Goal: Download file/media

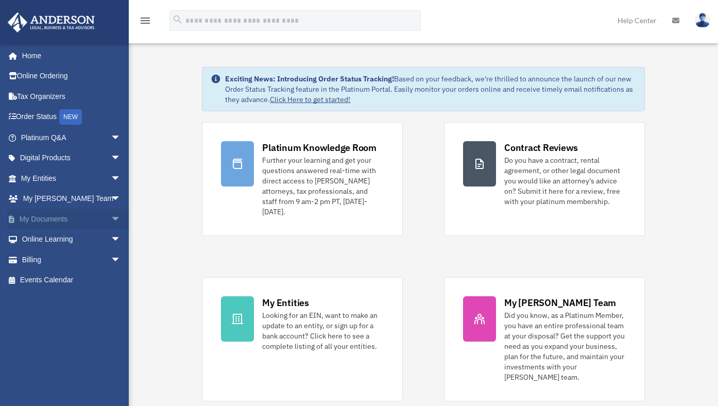
click at [111, 216] on span "arrow_drop_down" at bounding box center [121, 218] width 21 height 21
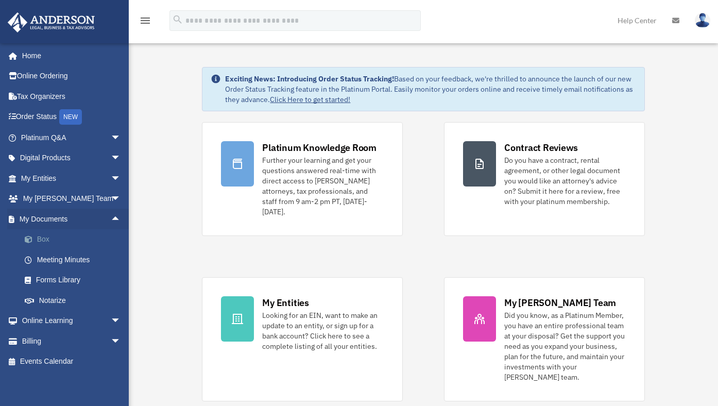
click at [39, 239] on link "Box" at bounding box center [75, 239] width 122 height 21
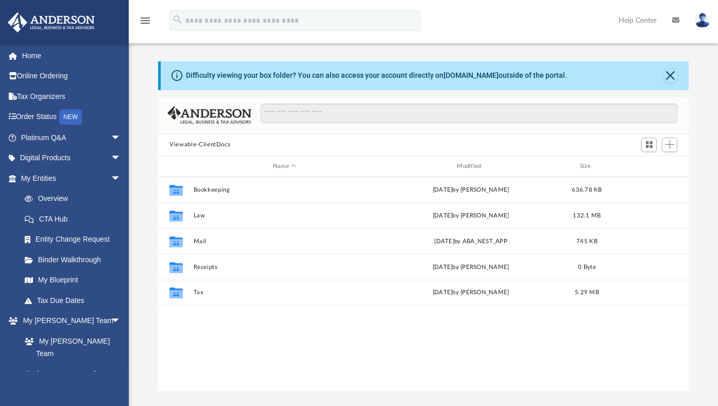
scroll to position [227, 522]
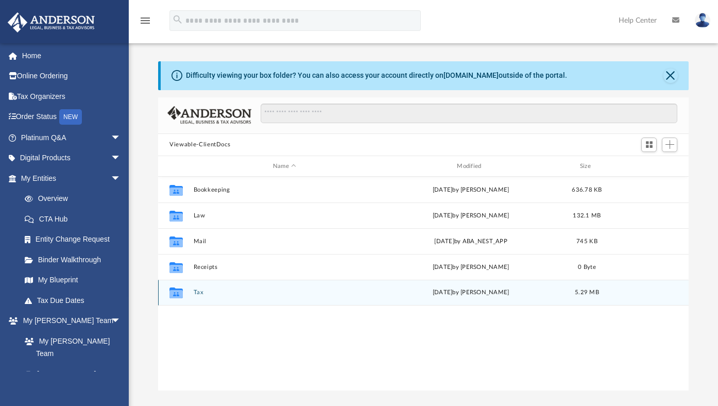
click at [196, 292] on button "Tax" at bounding box center [285, 292] width 182 height 7
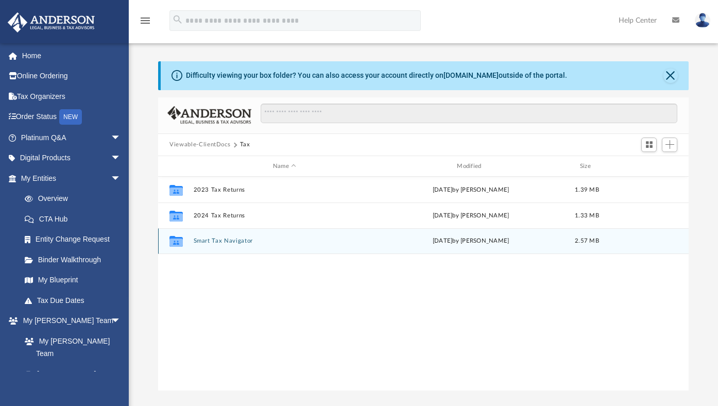
click at [229, 241] on button "Smart Tax Navigator" at bounding box center [285, 241] width 182 height 7
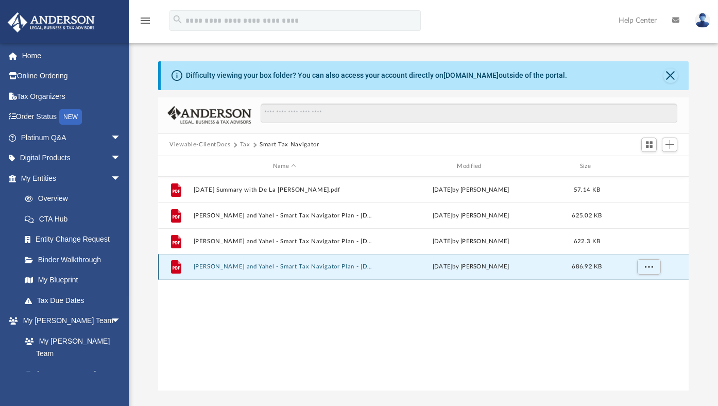
click at [336, 267] on button "De La Cruz, Andres and Yahel - Smart Tax Navigator Plan - 07-18-2025 - Final.pdf" at bounding box center [285, 267] width 182 height 7
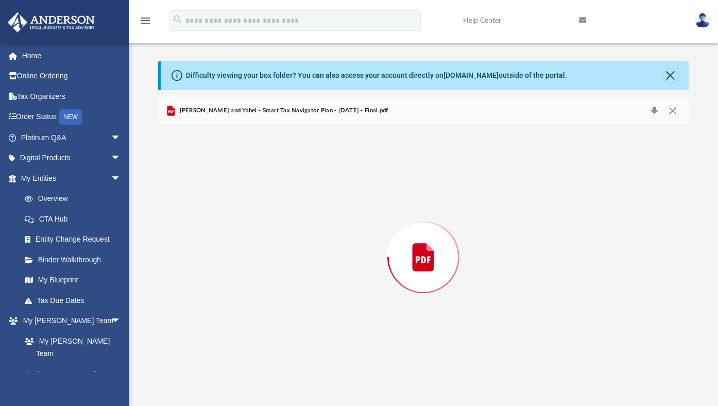
scroll to position [10026, 0]
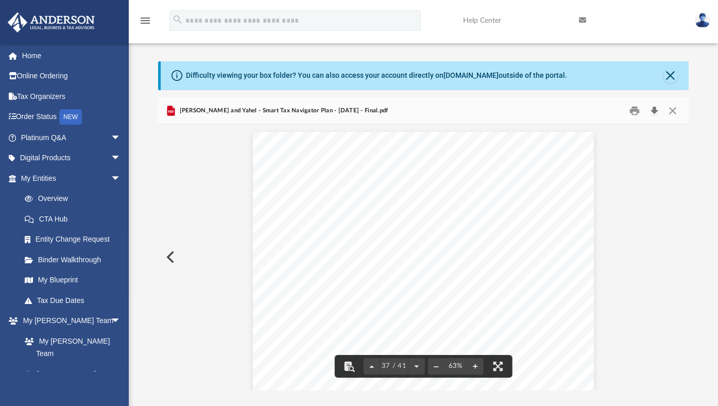
click at [654, 109] on button "Download" at bounding box center [654, 110] width 19 height 16
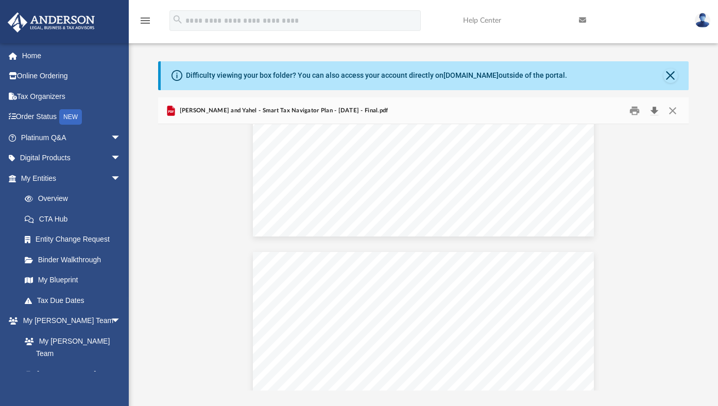
scroll to position [8790, 0]
